Goal: Navigation & Orientation: Find specific page/section

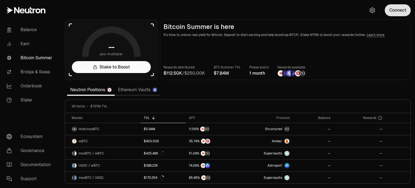
click at [391, 13] on button "Connect" at bounding box center [398, 10] width 26 height 12
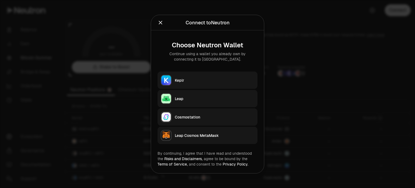
click at [312, 61] on div at bounding box center [207, 94] width 415 height 188
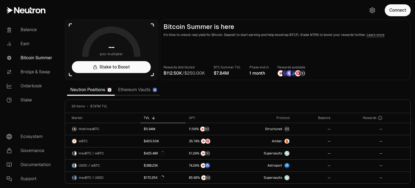
click at [38, 59] on link "Bitcoin Summer" at bounding box center [30, 58] width 56 height 14
click at [30, 29] on link "Balance" at bounding box center [30, 30] width 56 height 14
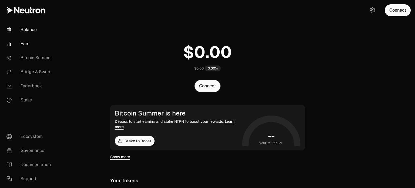
click at [30, 44] on link "Earn" at bounding box center [30, 44] width 56 height 14
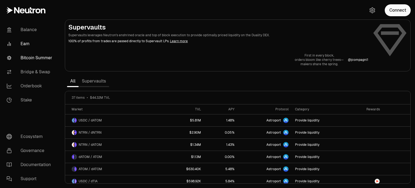
click at [28, 59] on link "Bitcoin Summer" at bounding box center [30, 58] width 56 height 14
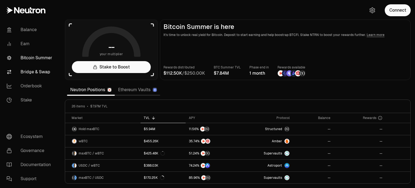
click at [32, 73] on link "Bridge & Swap" at bounding box center [30, 72] width 56 height 14
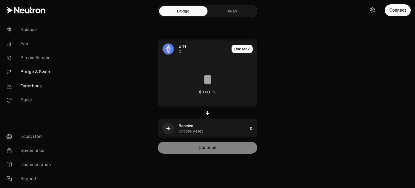
click at [32, 87] on link "Orderbook" at bounding box center [30, 86] width 56 height 14
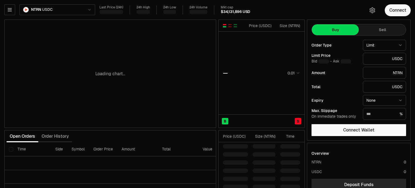
type input "********"
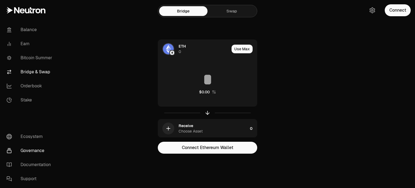
click at [31, 148] on link "Governance" at bounding box center [30, 151] width 56 height 14
